Goal: Navigation & Orientation: Find specific page/section

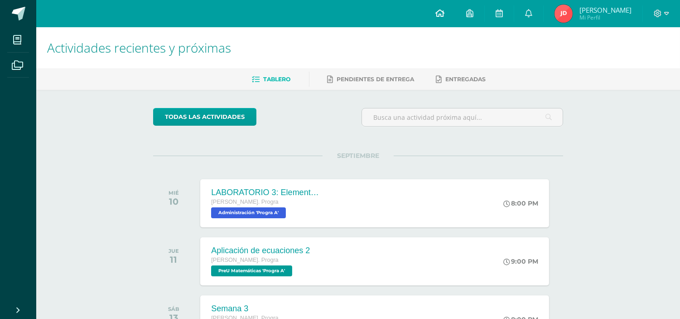
click at [443, 6] on link at bounding box center [440, 13] width 31 height 27
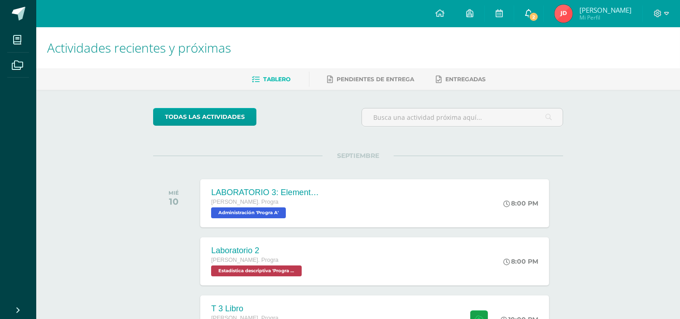
click at [543, 19] on link "2" at bounding box center [528, 13] width 29 height 27
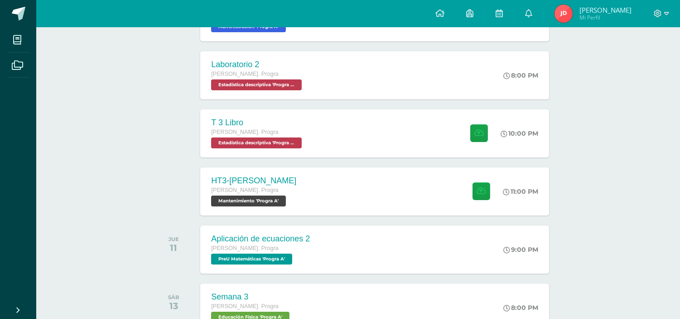
scroll to position [186, 0]
